Goal: Find specific page/section

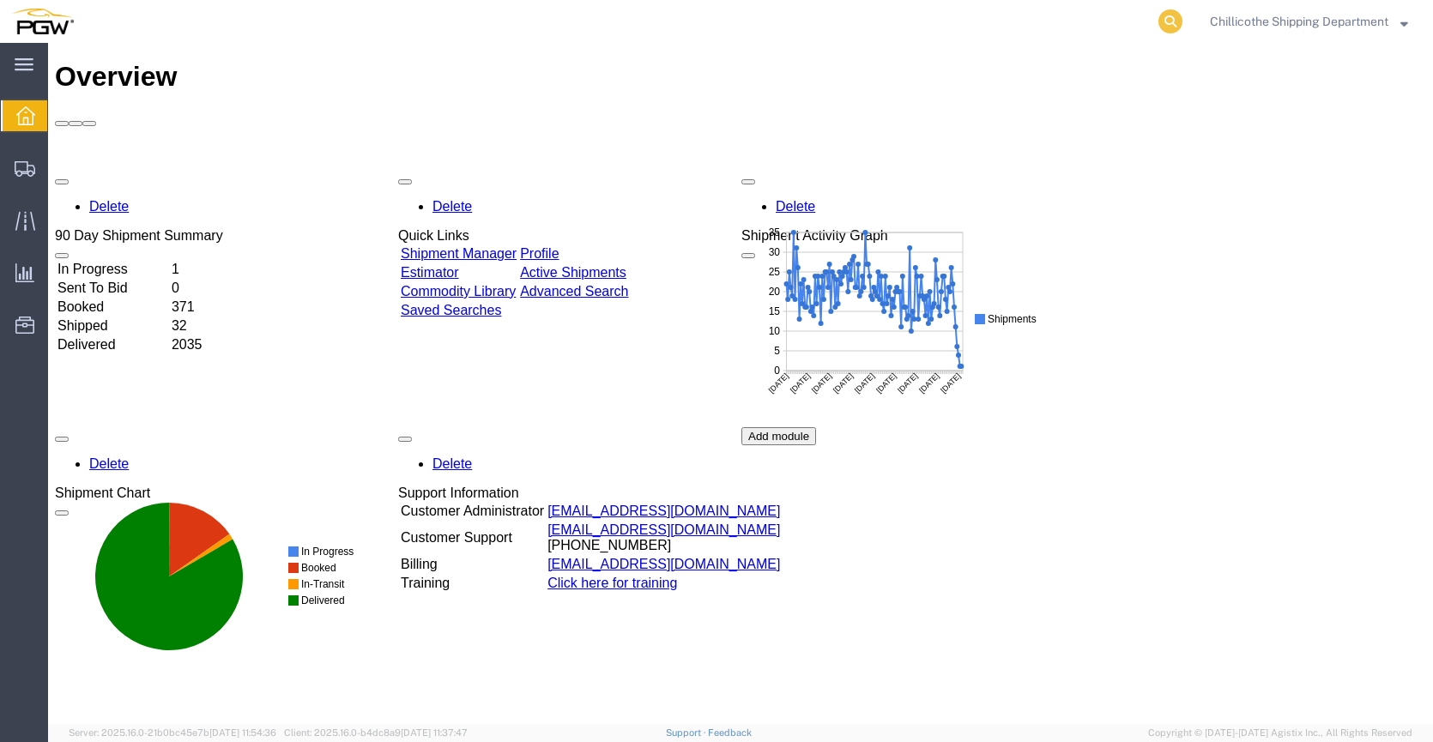
click at [1159, 18] on icon at bounding box center [1171, 21] width 24 height 24
drag, startPoint x: 1159, startPoint y: 18, endPoint x: 854, endPoint y: 21, distance: 305.5
paste input "666962"
type input "666962"
click at [1166, 28] on icon at bounding box center [1171, 21] width 24 height 24
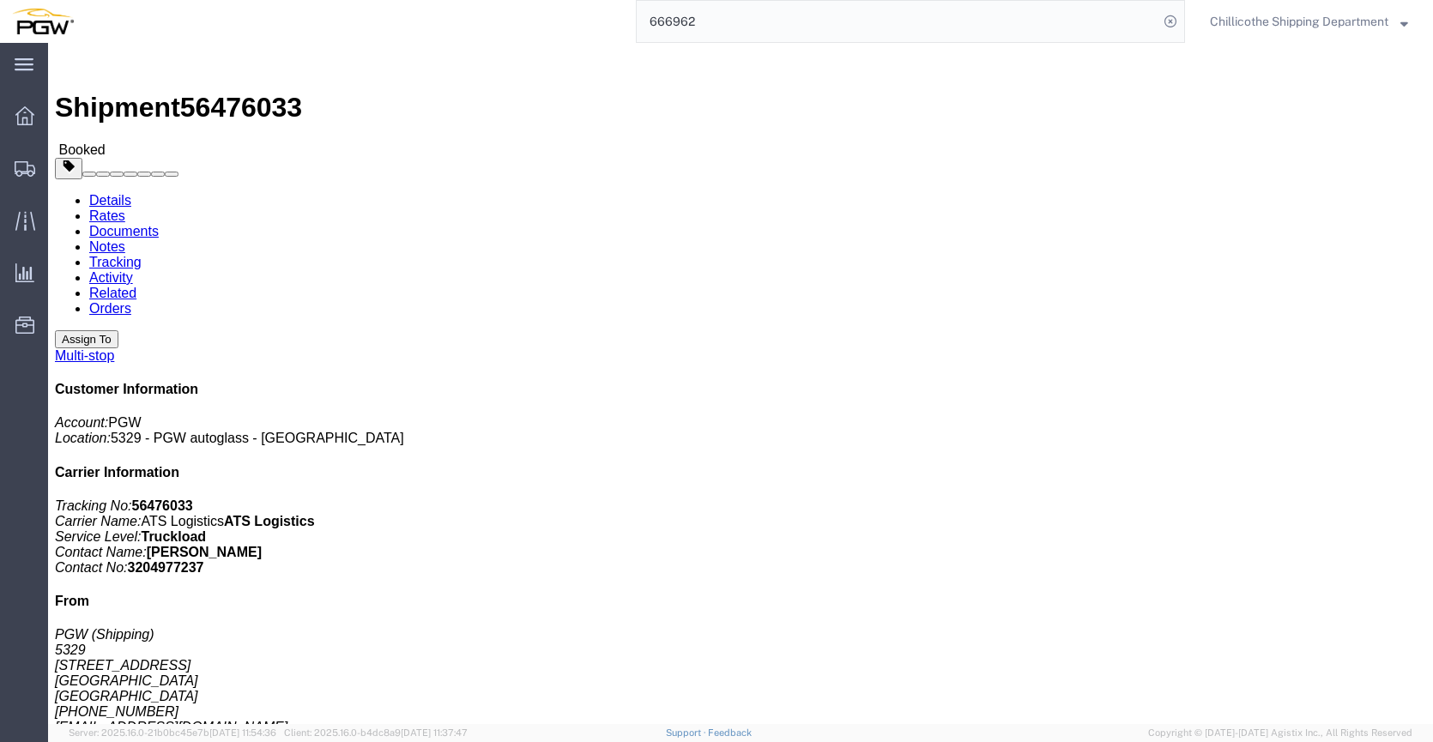
click link "Documents"
